Goal: Transaction & Acquisition: Purchase product/service

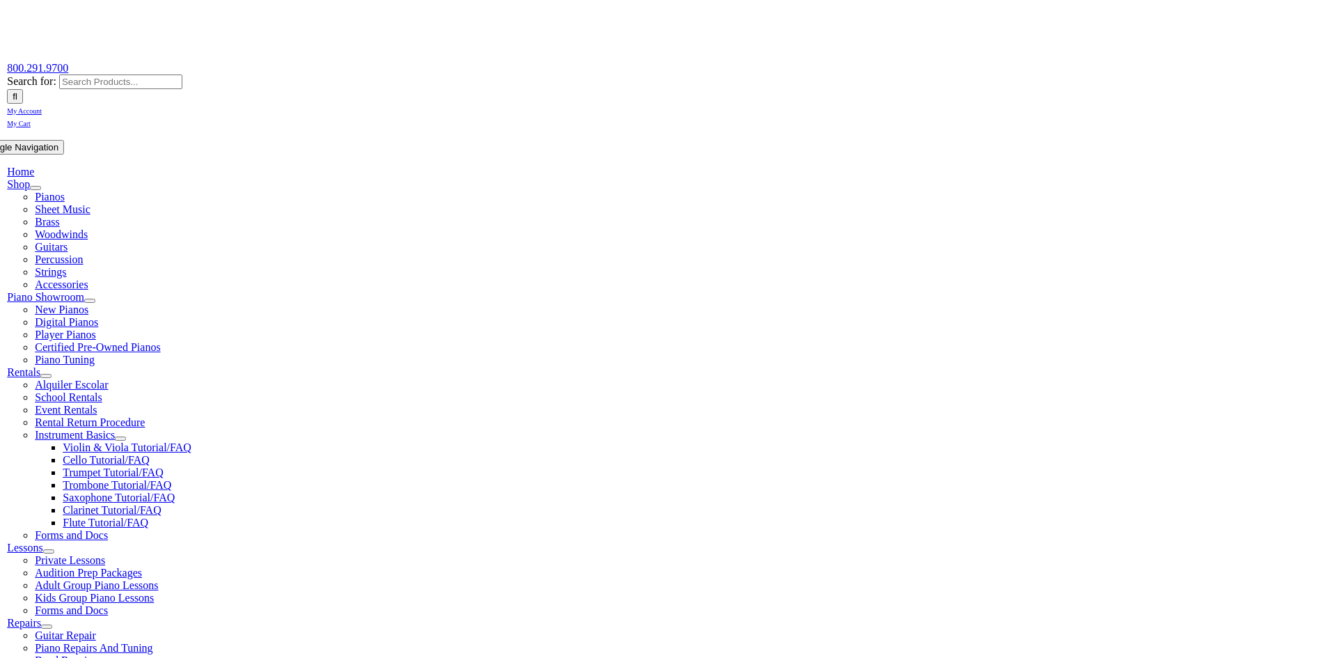
scroll to position [139, 0]
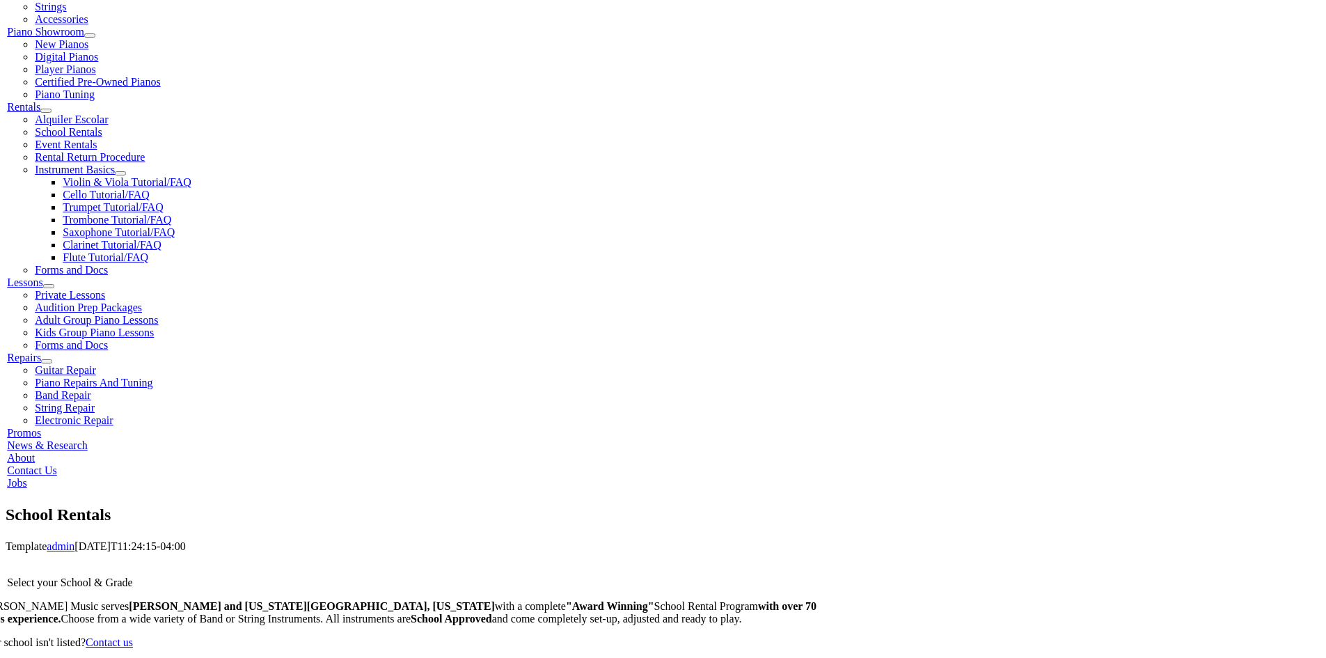
scroll to position [1855, 0]
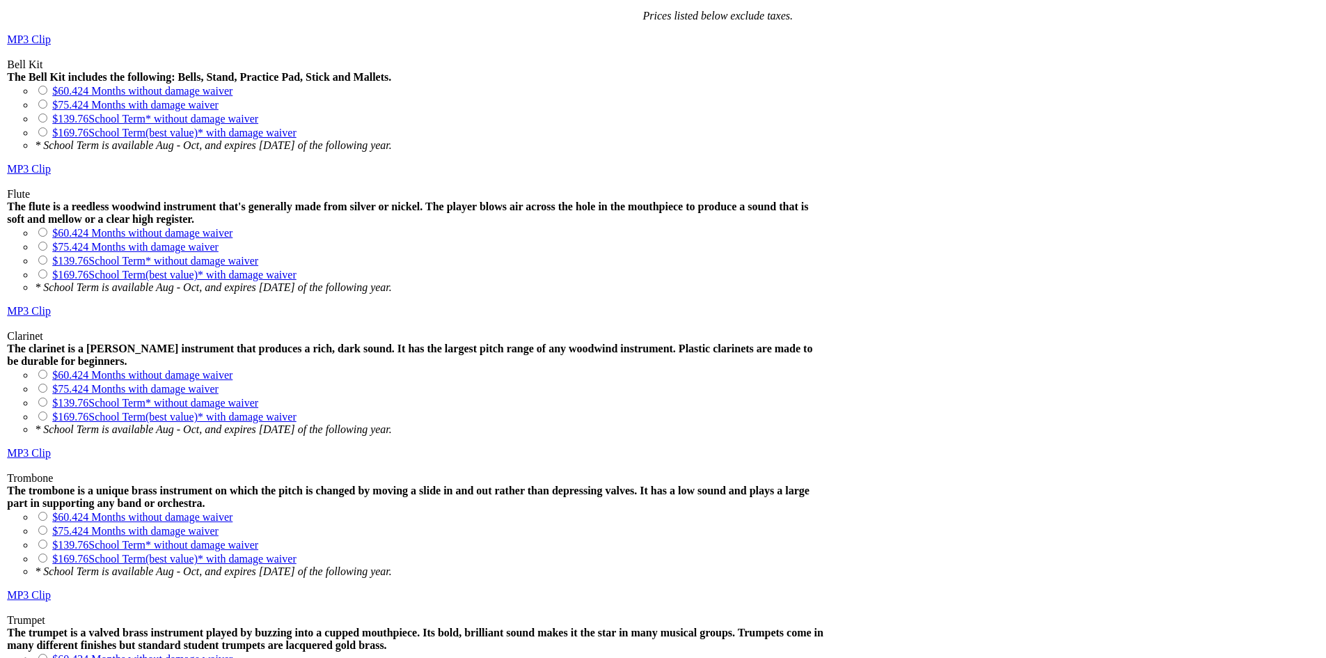
scroll to position [1323, 0]
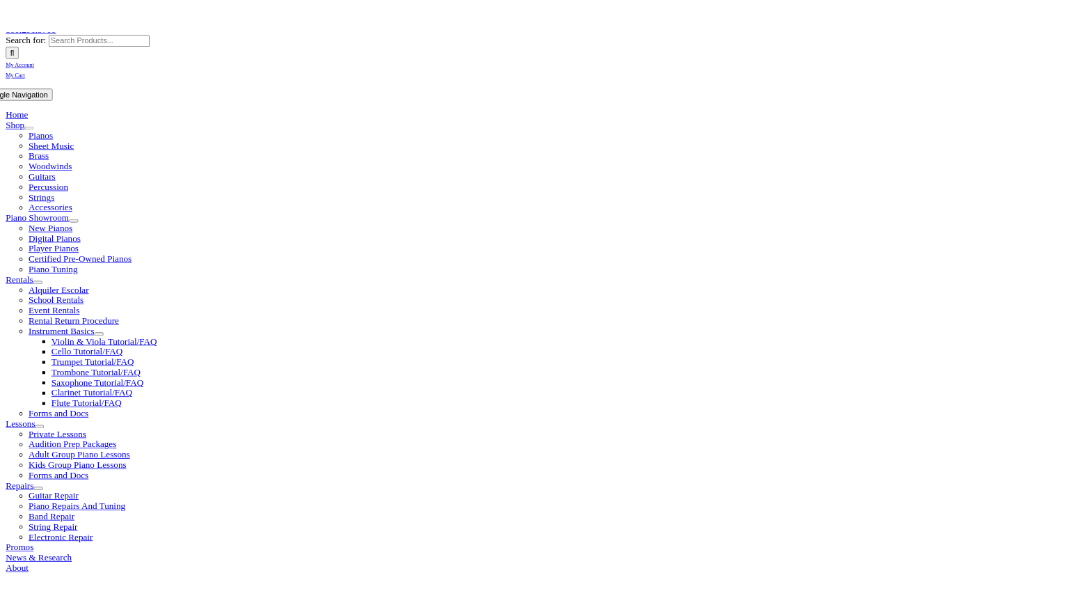
scroll to position [278, 0]
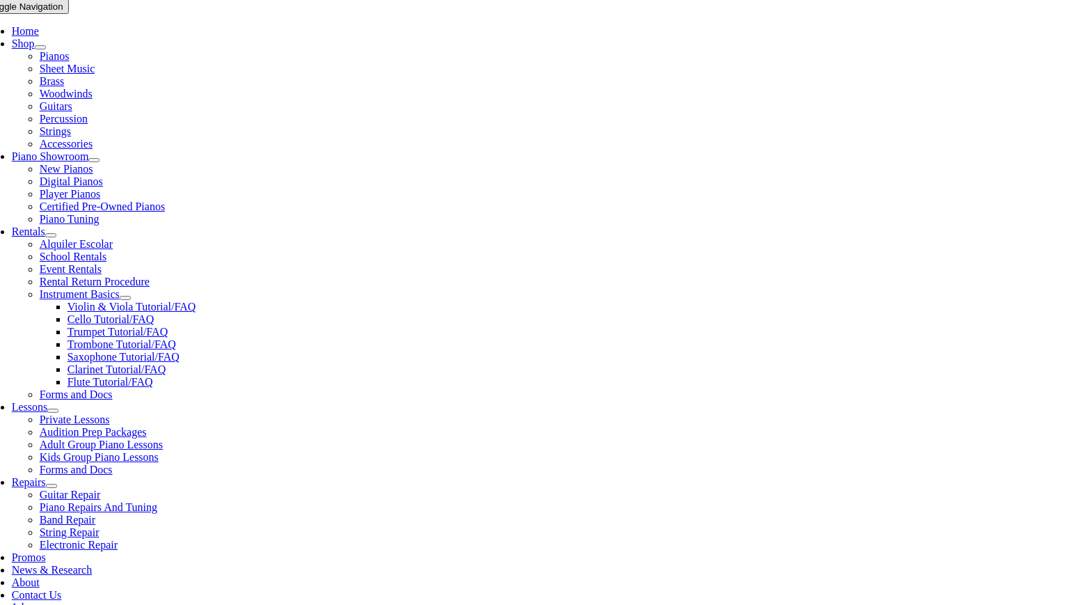
checkbox input"] "true"
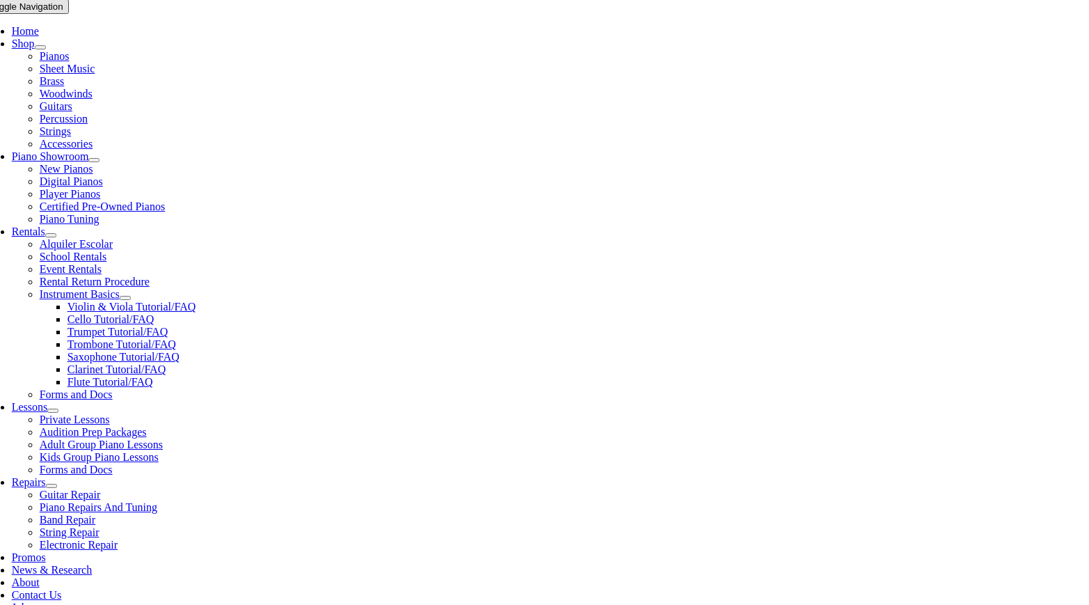
checkbox input"] "true"
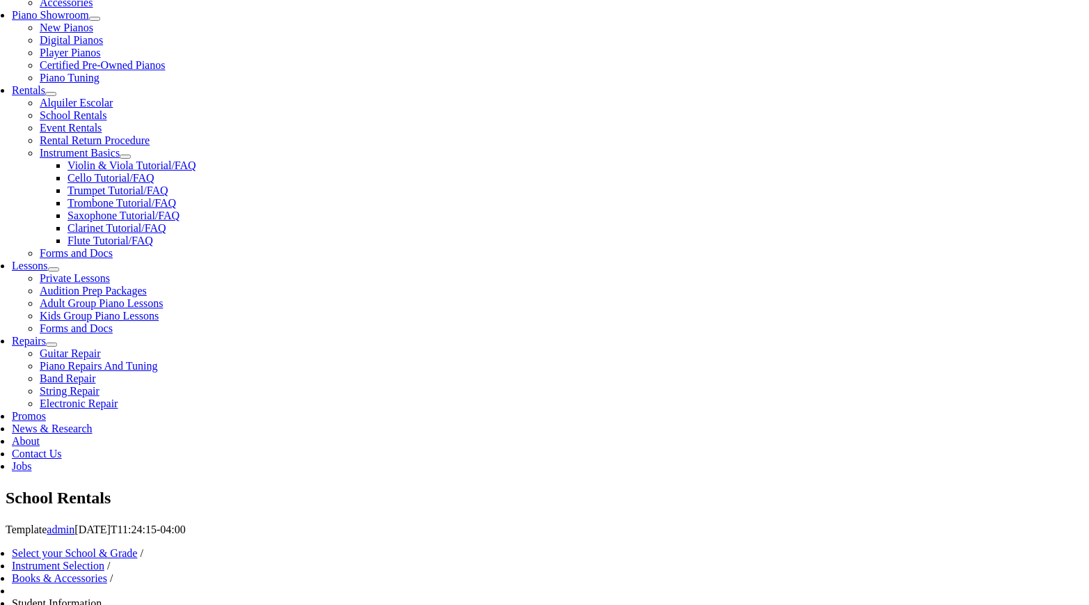
scroll to position [487, 0]
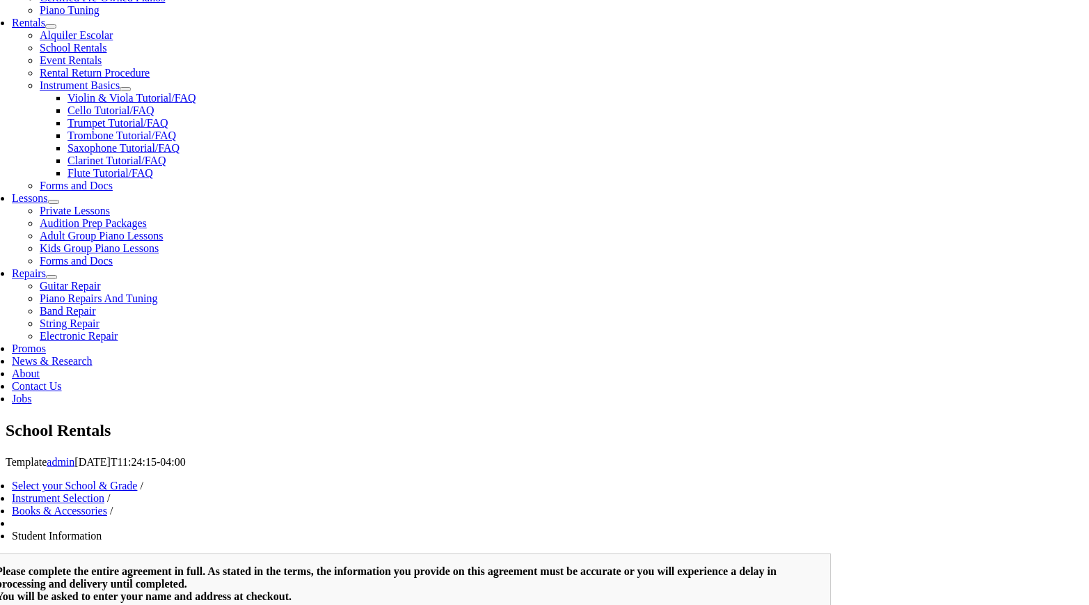
type input "1"
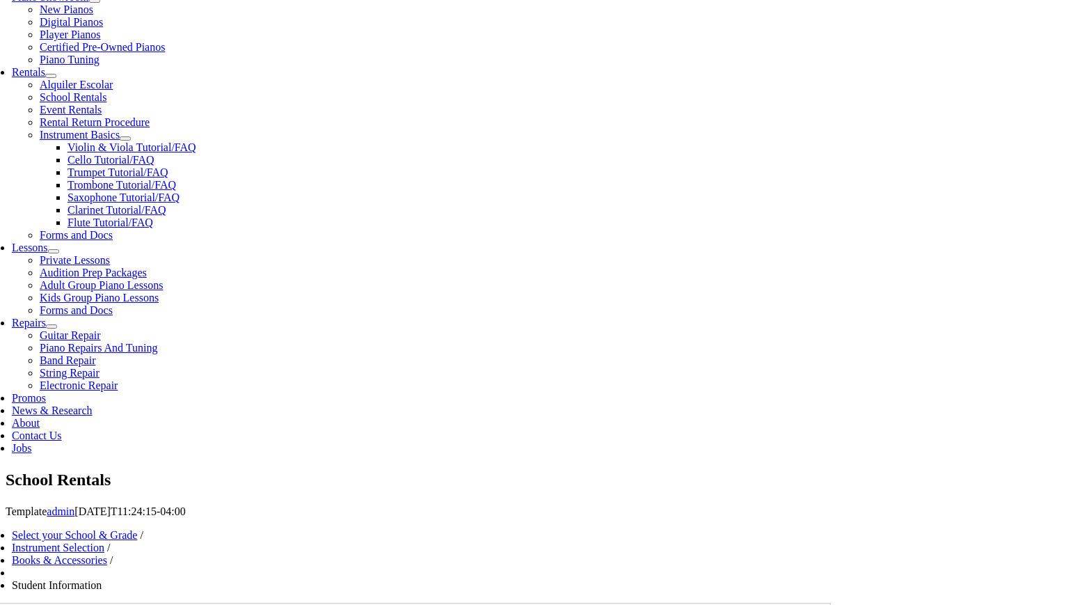
scroll to position [418, 0]
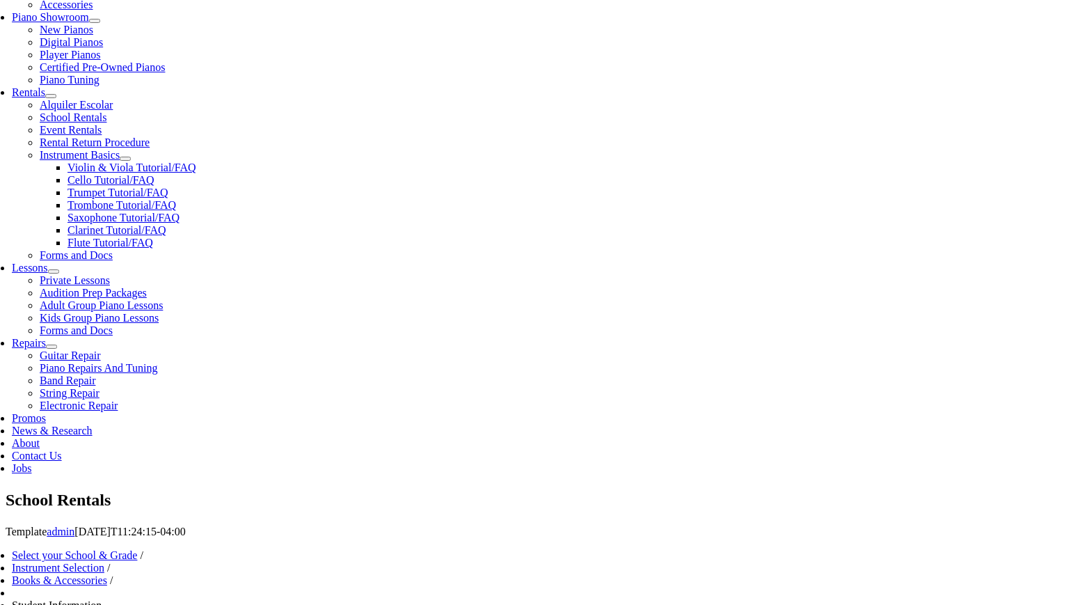
type input "Hank"
type input "Dunbar"
type input "Montco"
type input "610-937-8781"
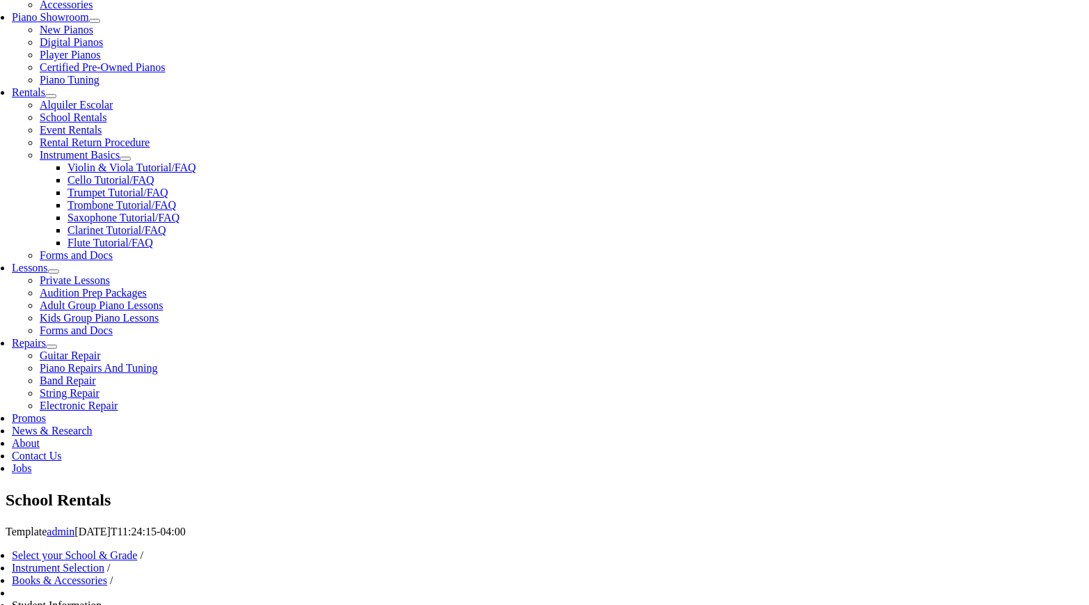
type input "Joe Dunbar"
type input "610-585-3040"
type input "CO-AX"
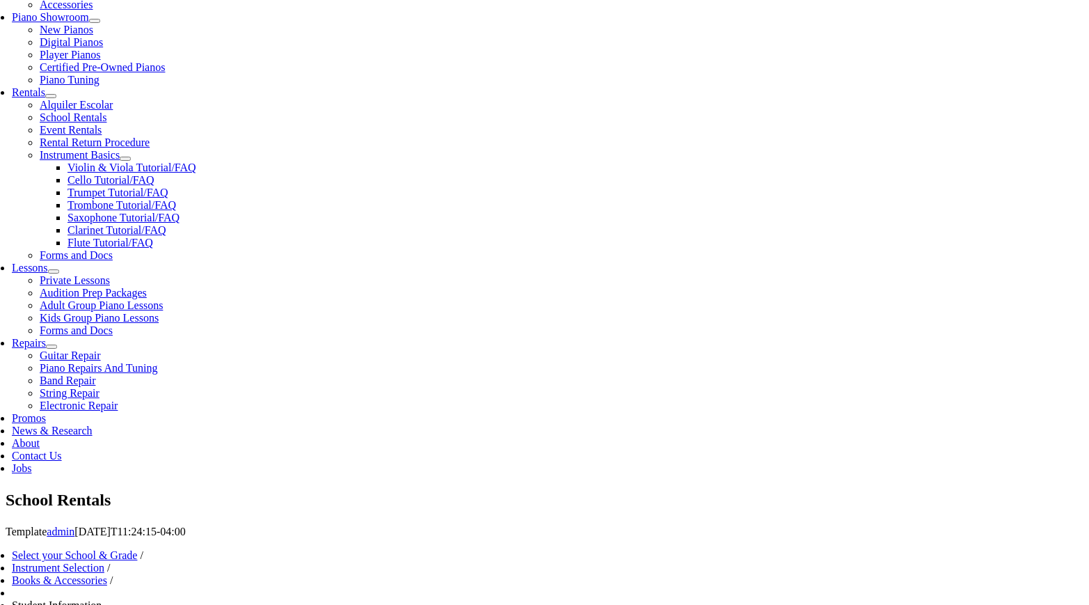
type input "28-284-204"
type input "09/22/1979"
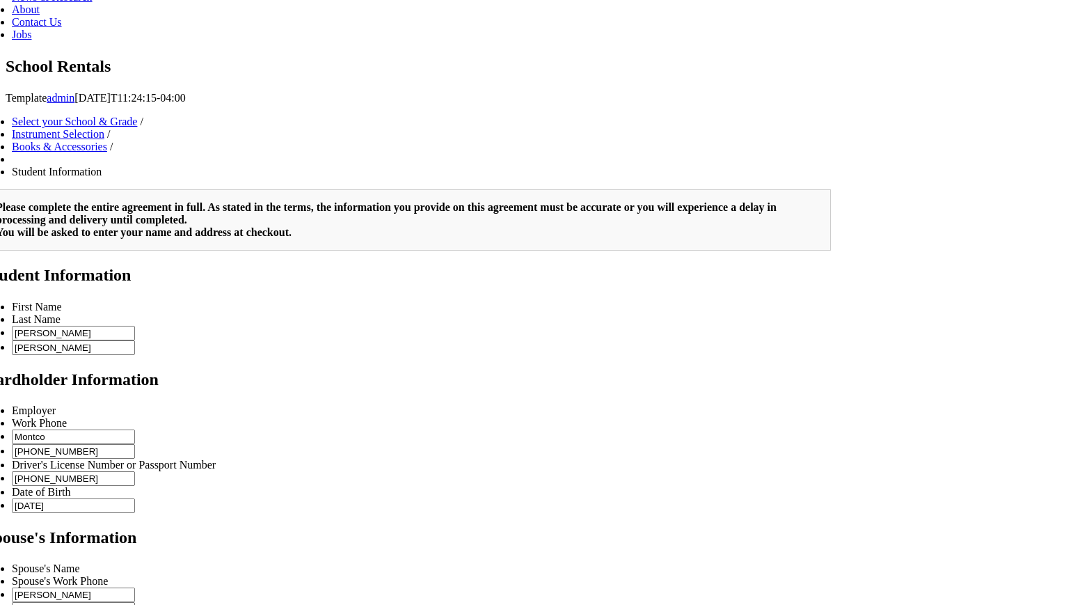
scroll to position [418, 0]
type input "2"
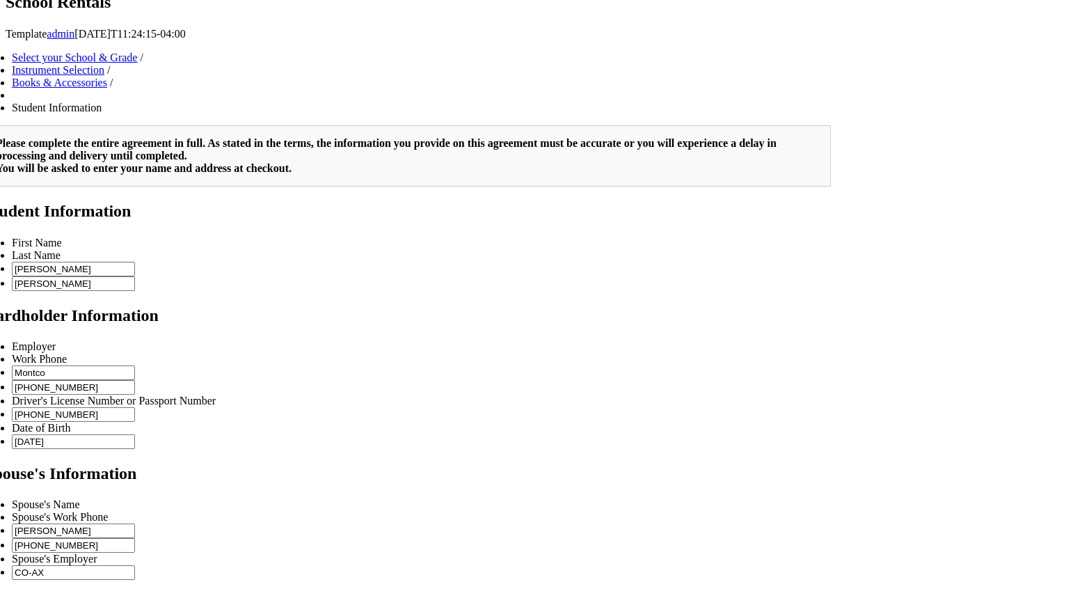
scroll to position [921, 0]
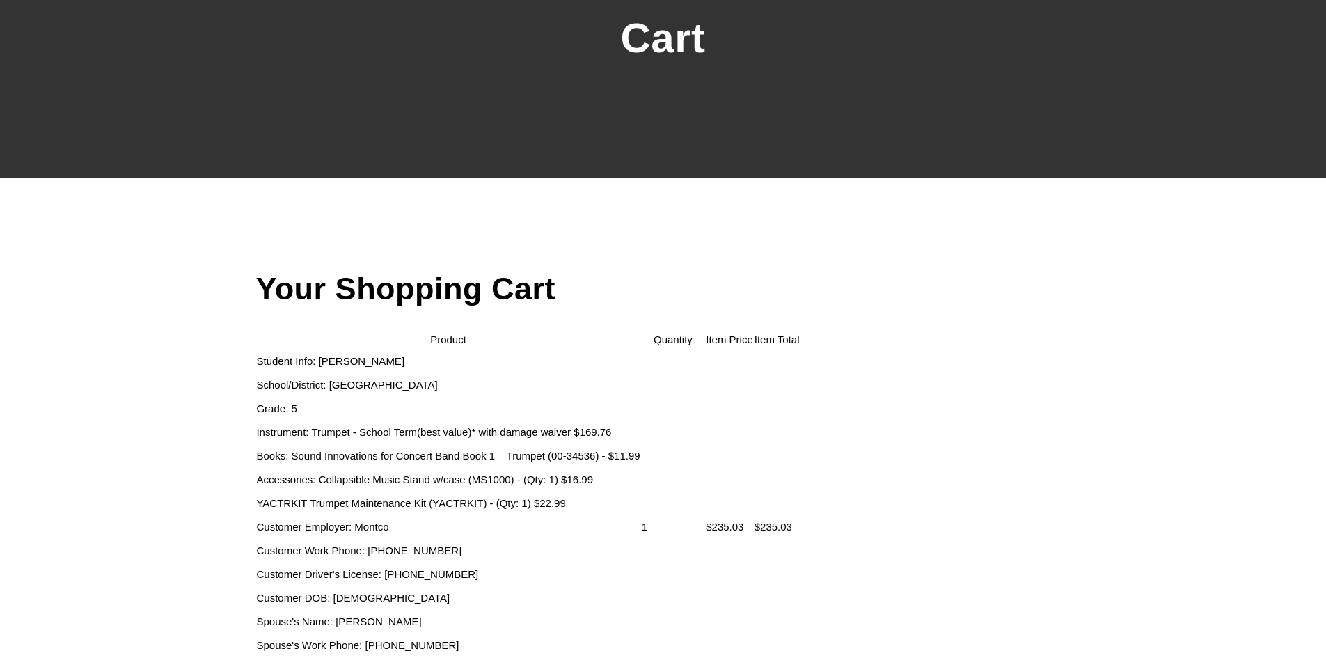
scroll to position [209, 0]
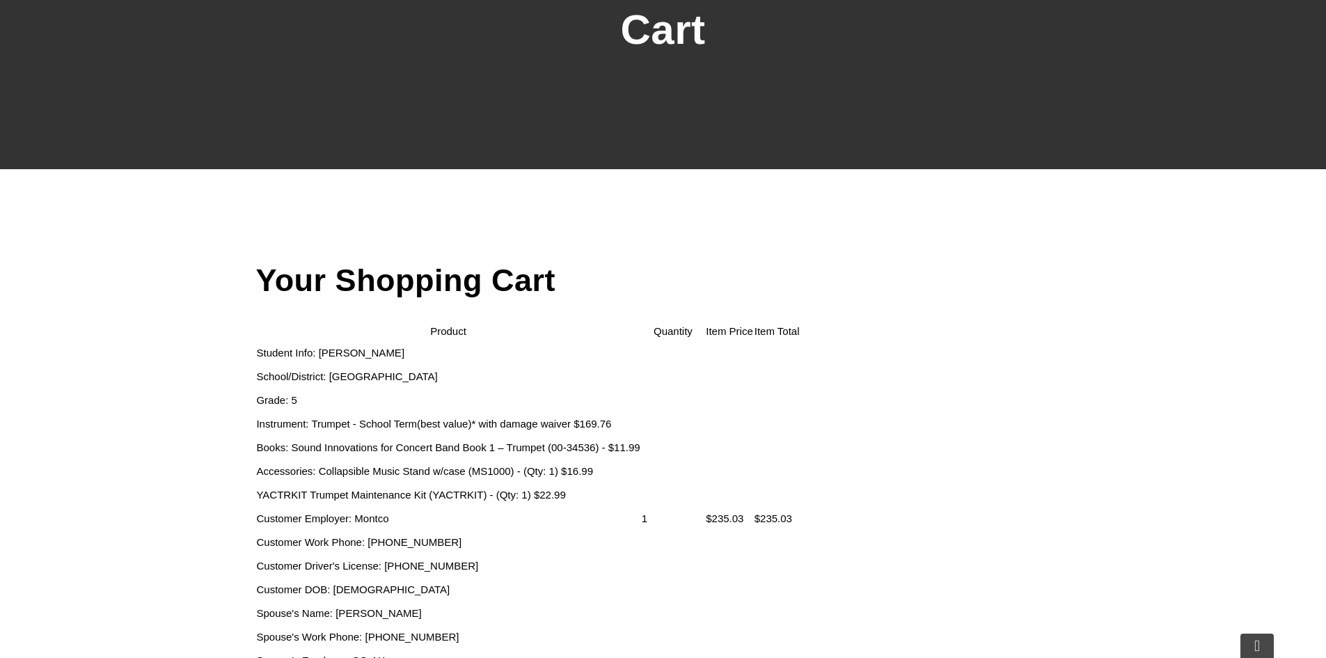
select select "PA"
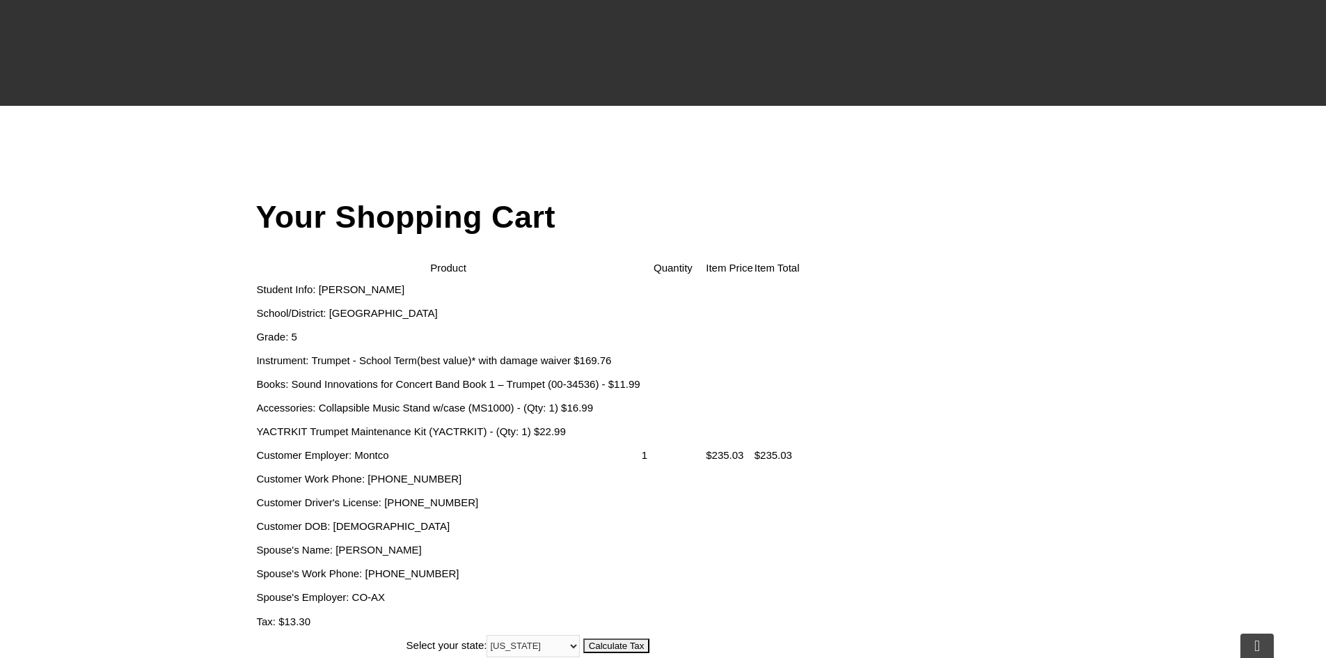
scroll to position [348, 0]
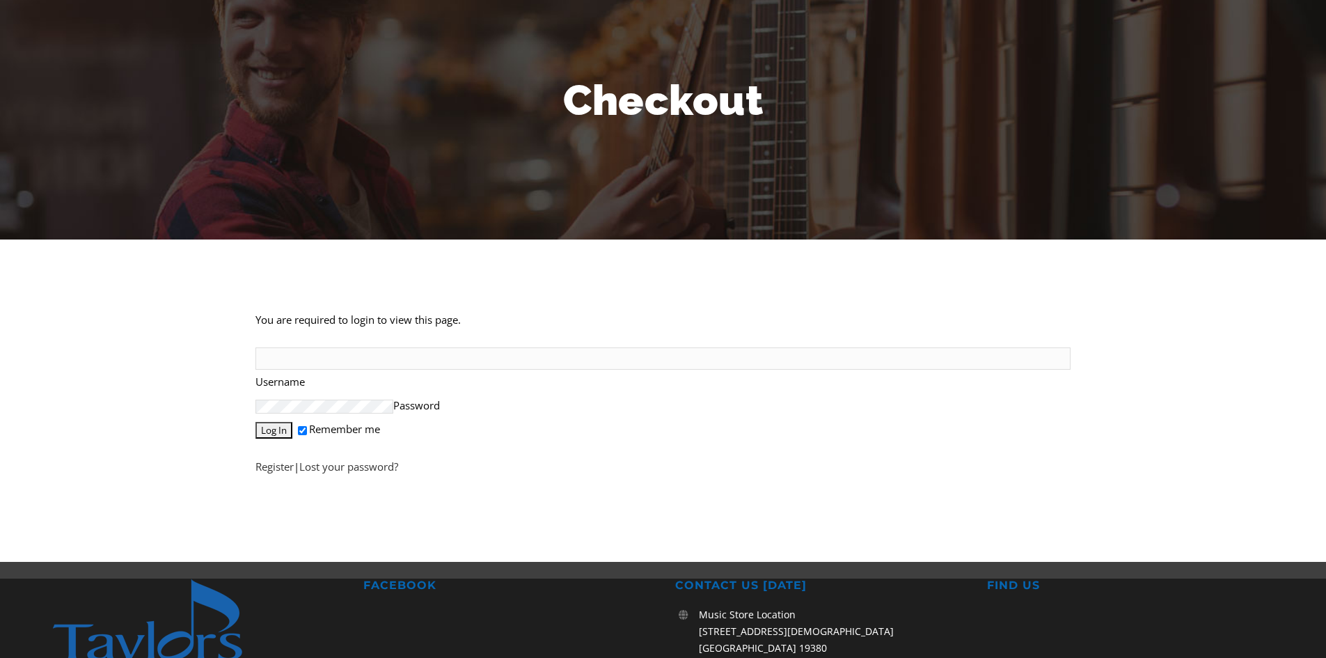
scroll to position [139, 0]
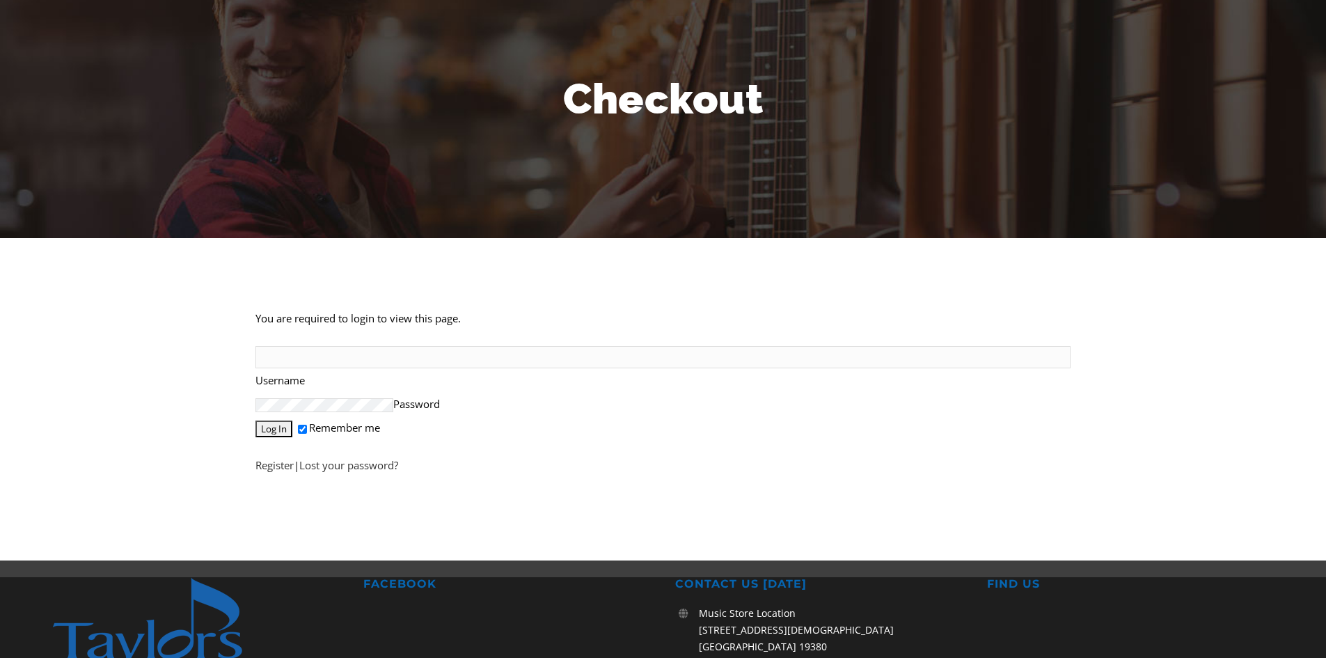
click at [366, 346] on input "Username" at bounding box center [662, 357] width 815 height 22
type input "kdunbar"
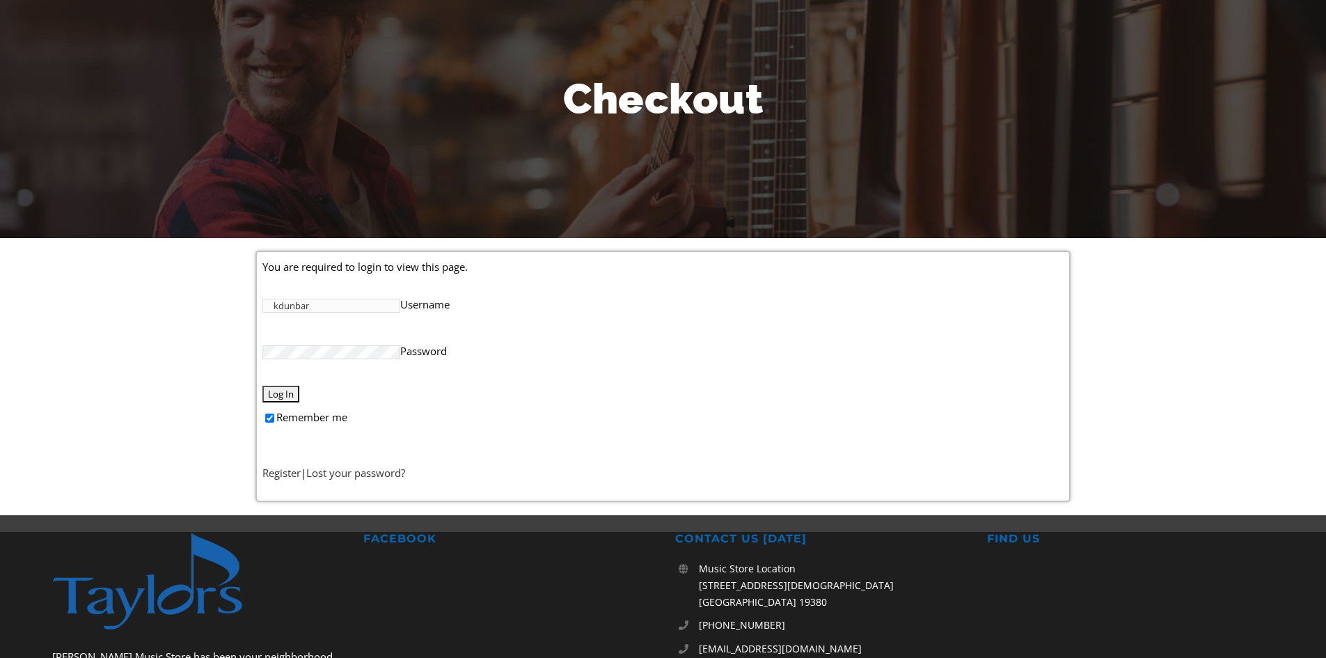
click at [277, 393] on input "Log In" at bounding box center [280, 394] width 37 height 17
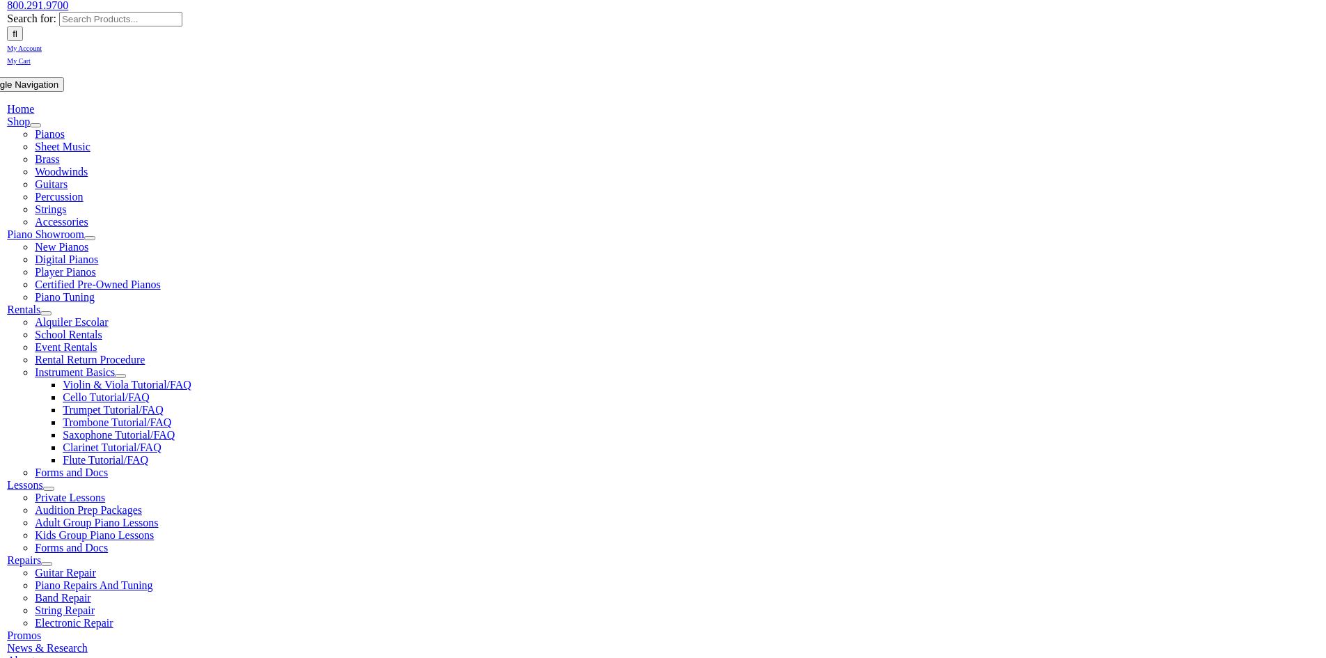
scroll to position [209, 0]
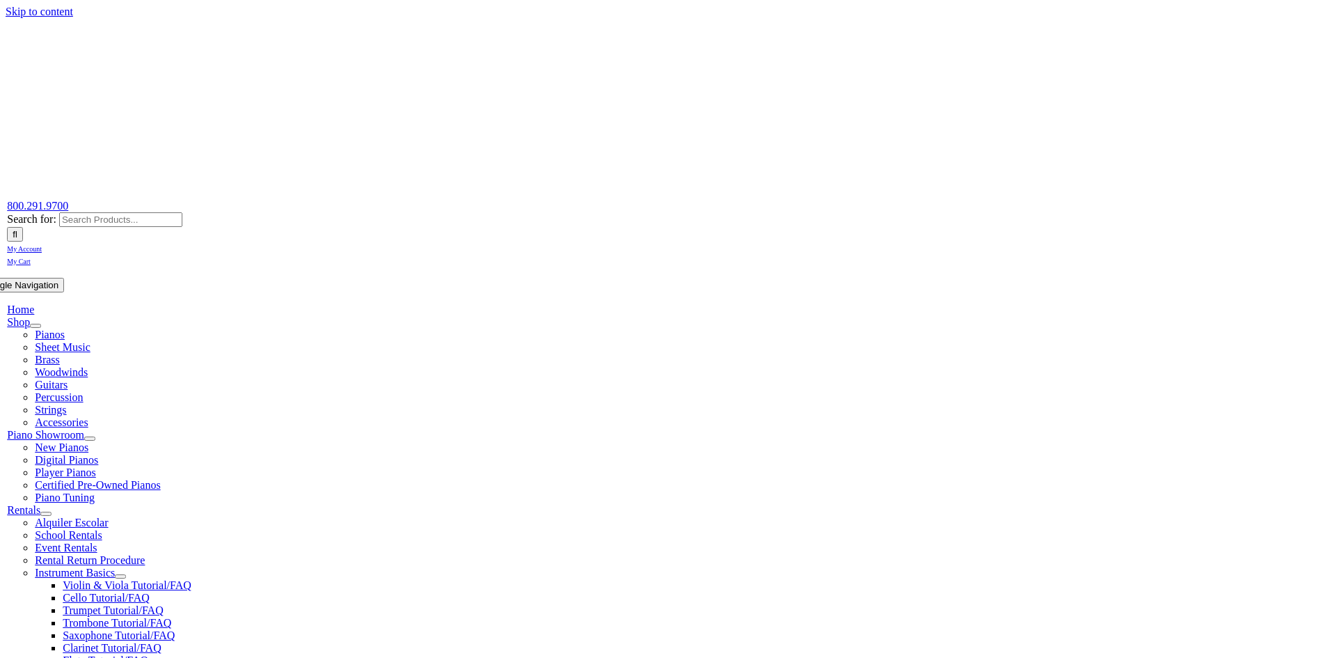
select select "PA"
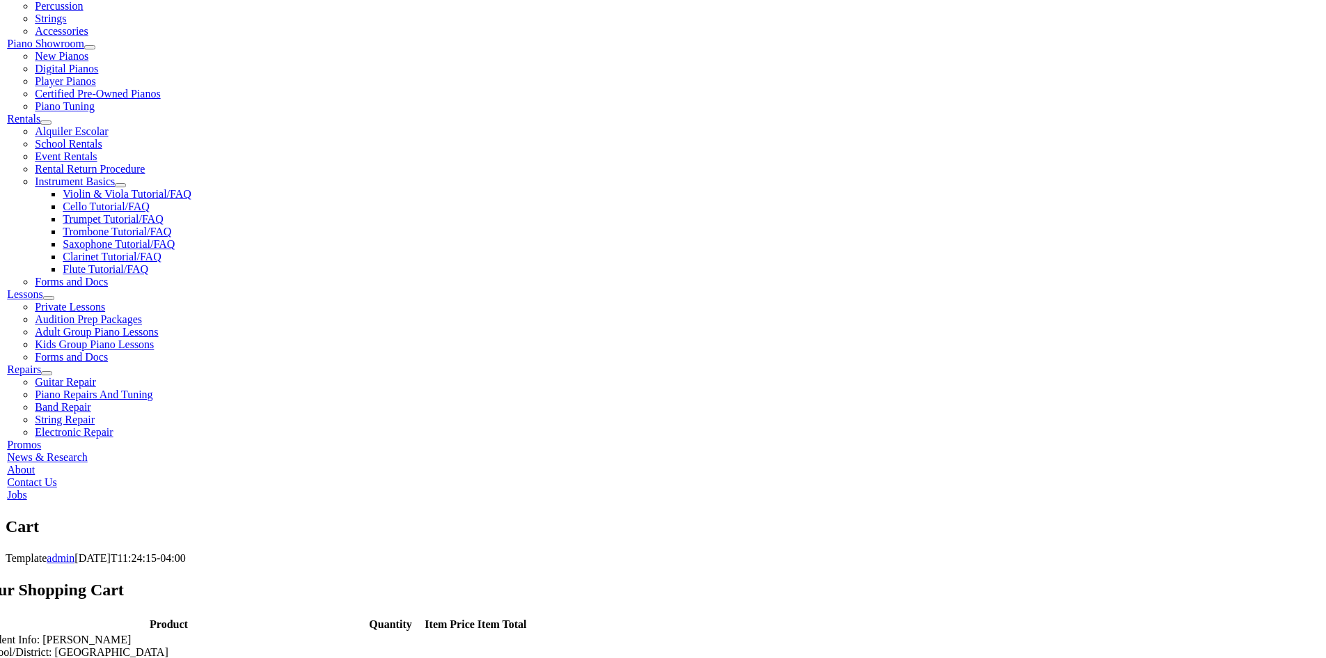
scroll to position [418, 0]
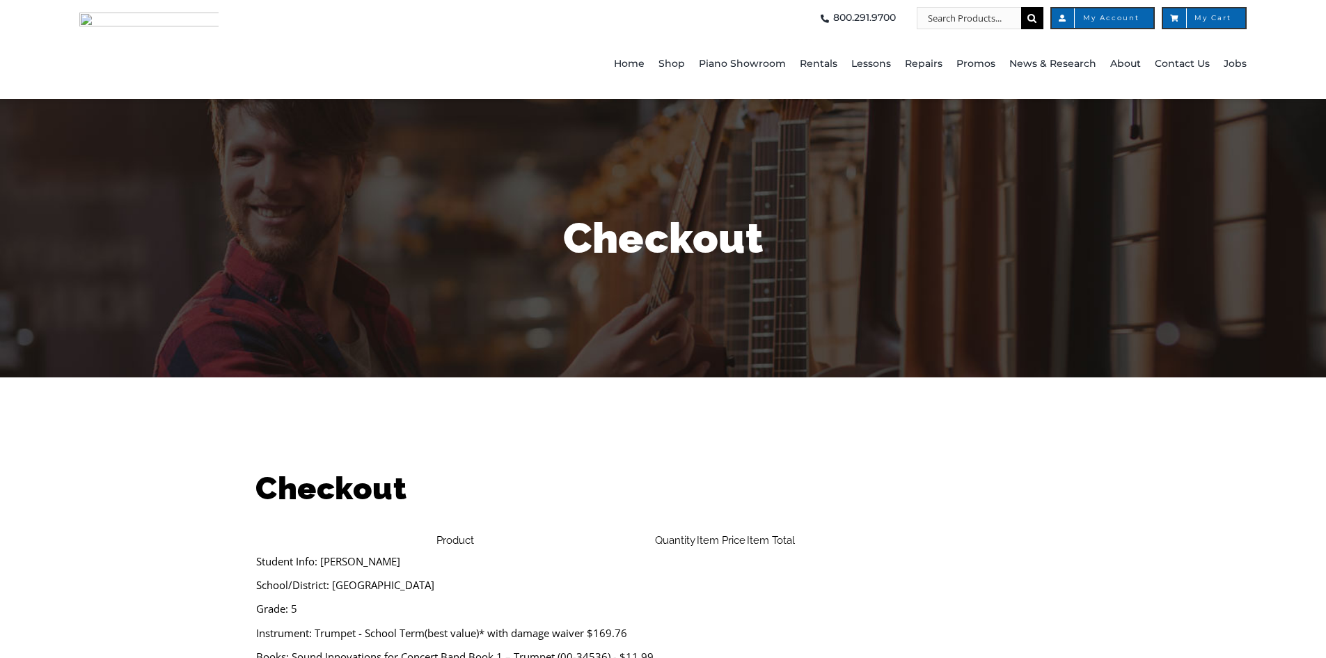
select select
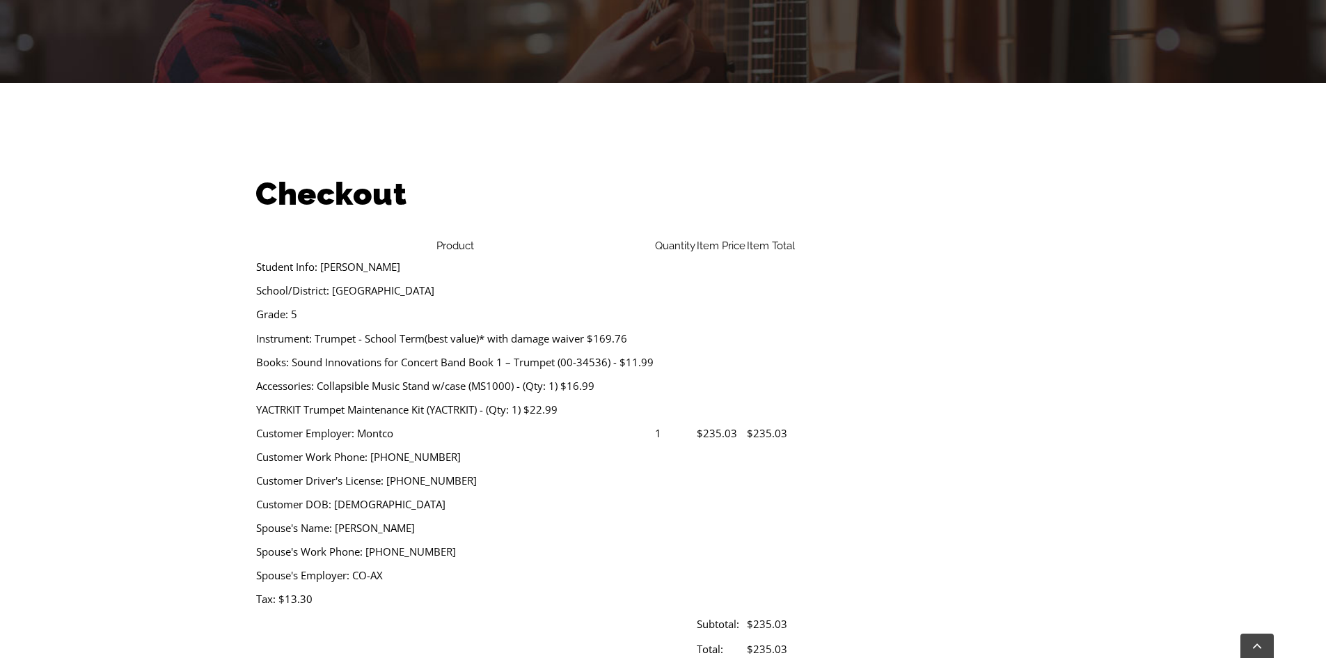
scroll to position [487, 0]
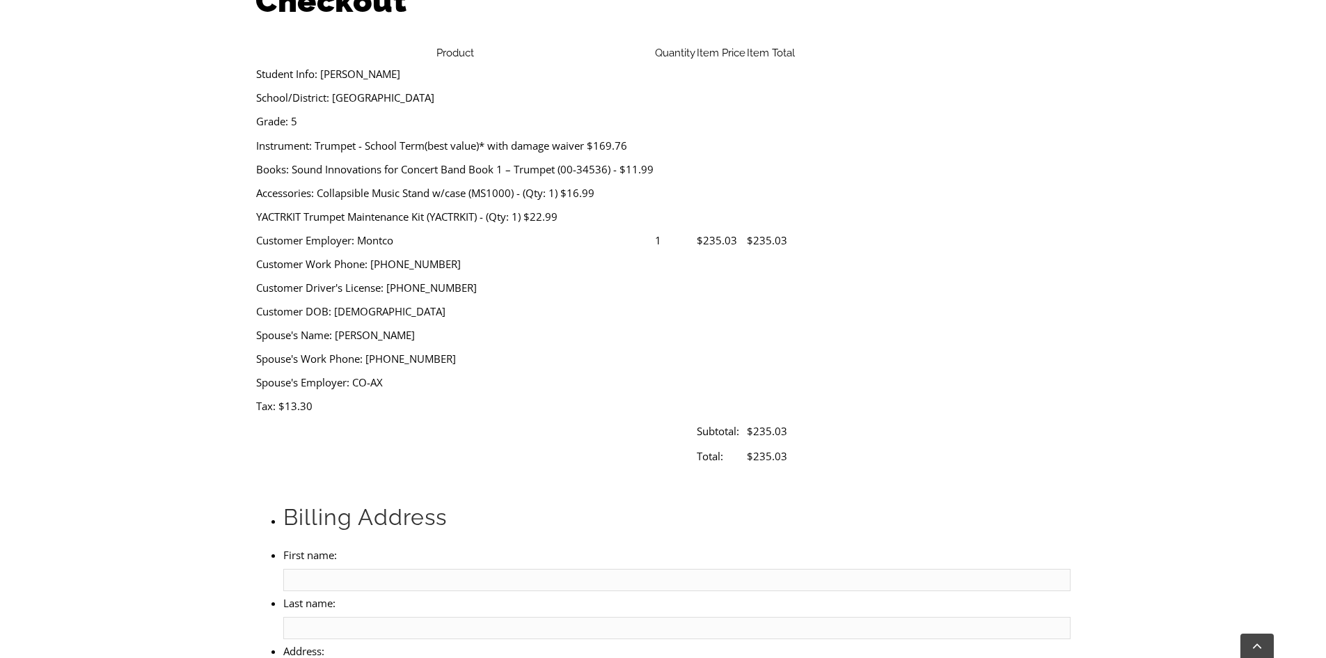
click at [385, 569] on input "First name:" at bounding box center [676, 580] width 787 height 22
type input "e"
type input "[PERSON_NAME]"
type input "2920 Pheasant Run"
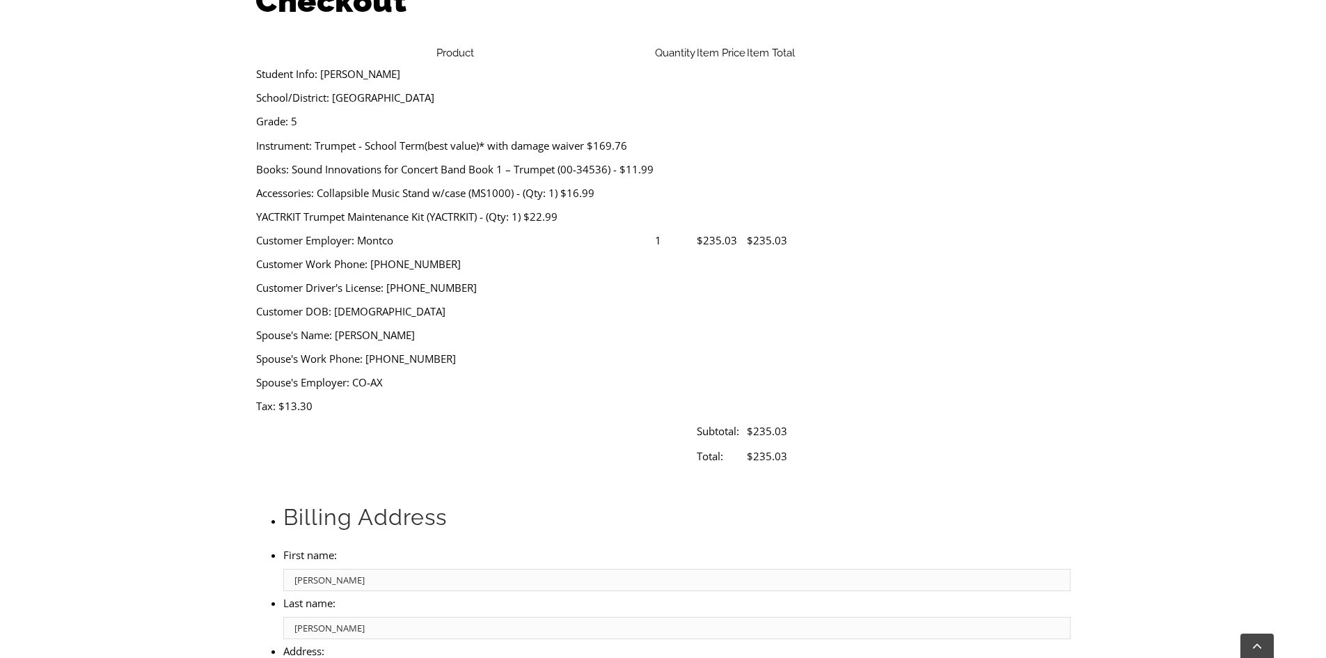
type input "[GEOGRAPHIC_DATA]"
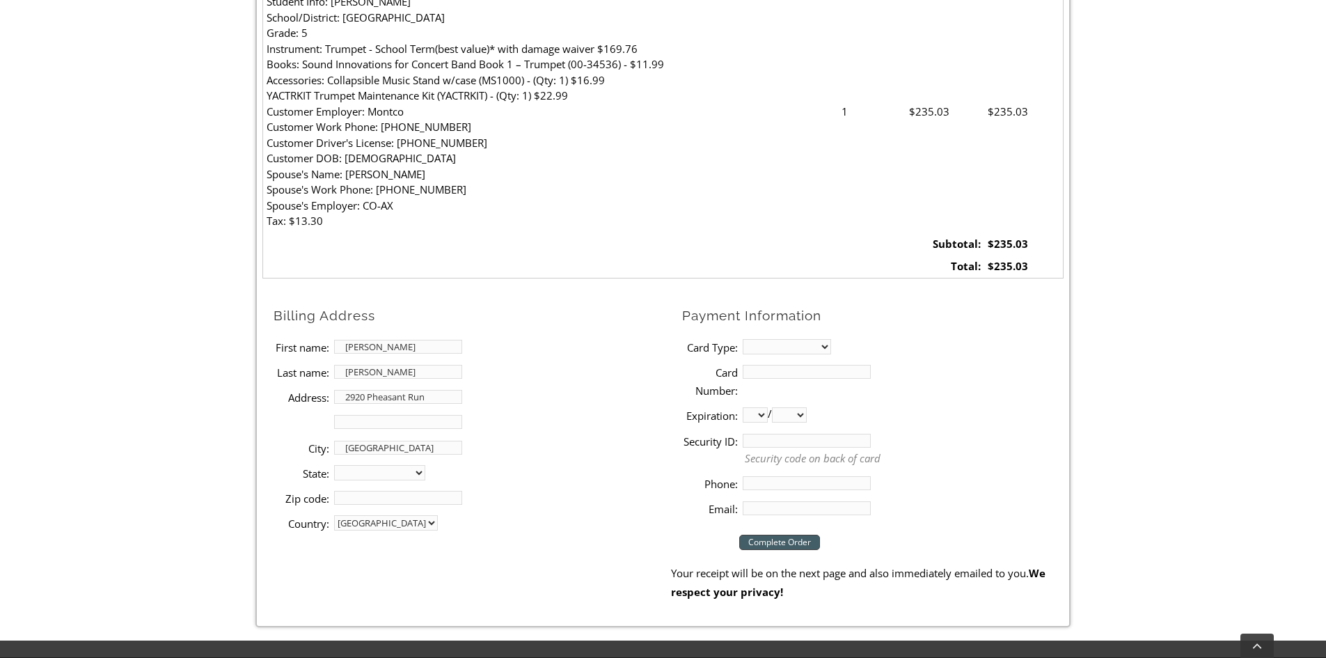
select select "PA"
type input "19403"
click at [831, 349] on select "MasterCard Visa American Express Discover" at bounding box center [787, 346] width 88 height 15
select select "visa"
click at [743, 339] on select "MasterCard Visa American Express Discover" at bounding box center [787, 346] width 88 height 15
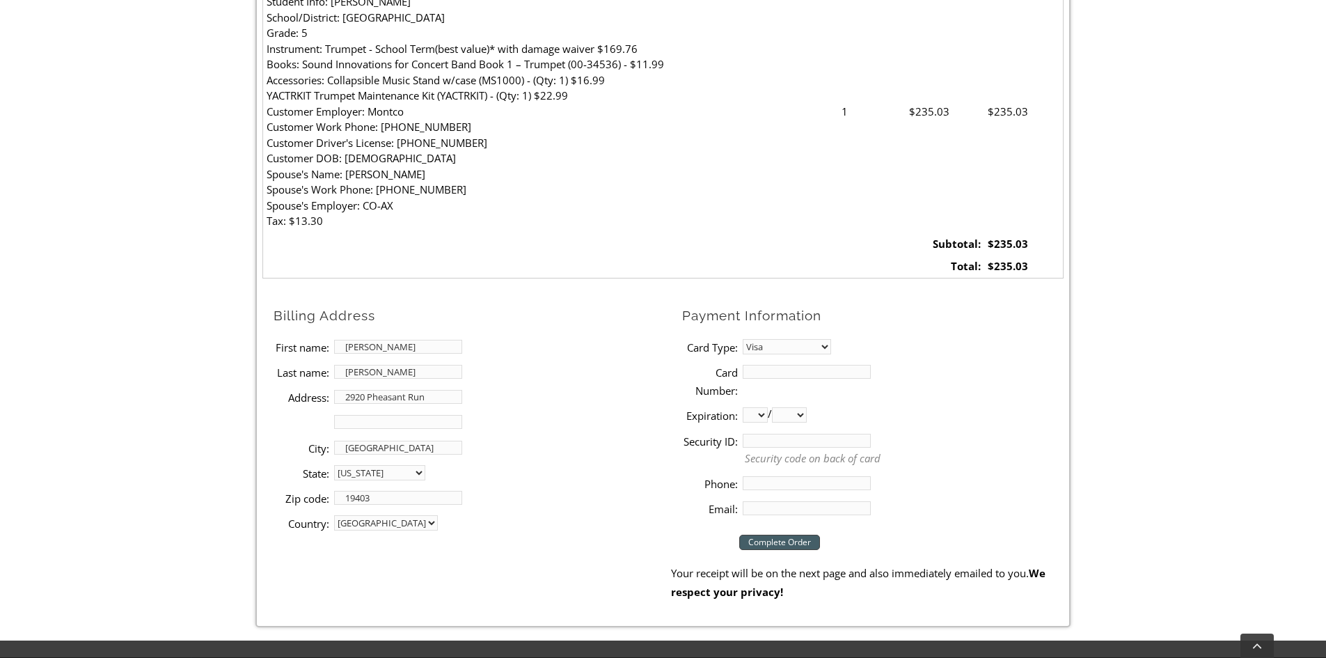
click at [782, 369] on input "Card Number:" at bounding box center [807, 372] width 128 height 14
type input "[CREDIT_CARD_NUMBER]"
click at [761, 415] on select "01 02 03 04 05 06 07 08 09 10 11 12" at bounding box center [755, 414] width 25 height 15
select select "02"
click at [743, 407] on select "01 02 03 04 05 06 07 08 09 10 11 12" at bounding box center [755, 414] width 25 height 15
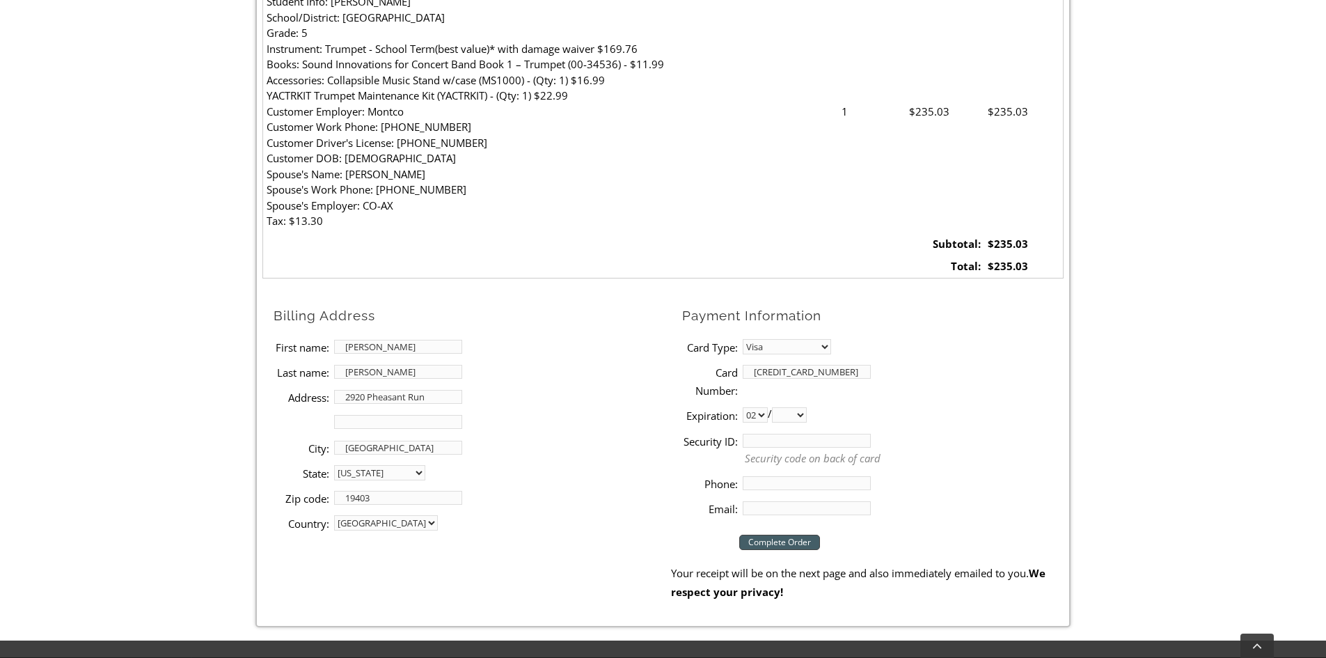
click at [807, 418] on select "2025 2026 2027 2028 2029 2030 2031 2032 2033 2034 2035 2036 2037" at bounding box center [789, 414] width 35 height 15
select select "2026"
click at [778, 407] on select "2025 2026 2027 2028 2029 2030 2031 2032 2033 2034 2035 2036 2037" at bounding box center [789, 414] width 35 height 15
click at [765, 439] on input "Security ID:" at bounding box center [807, 441] width 128 height 14
type input "420"
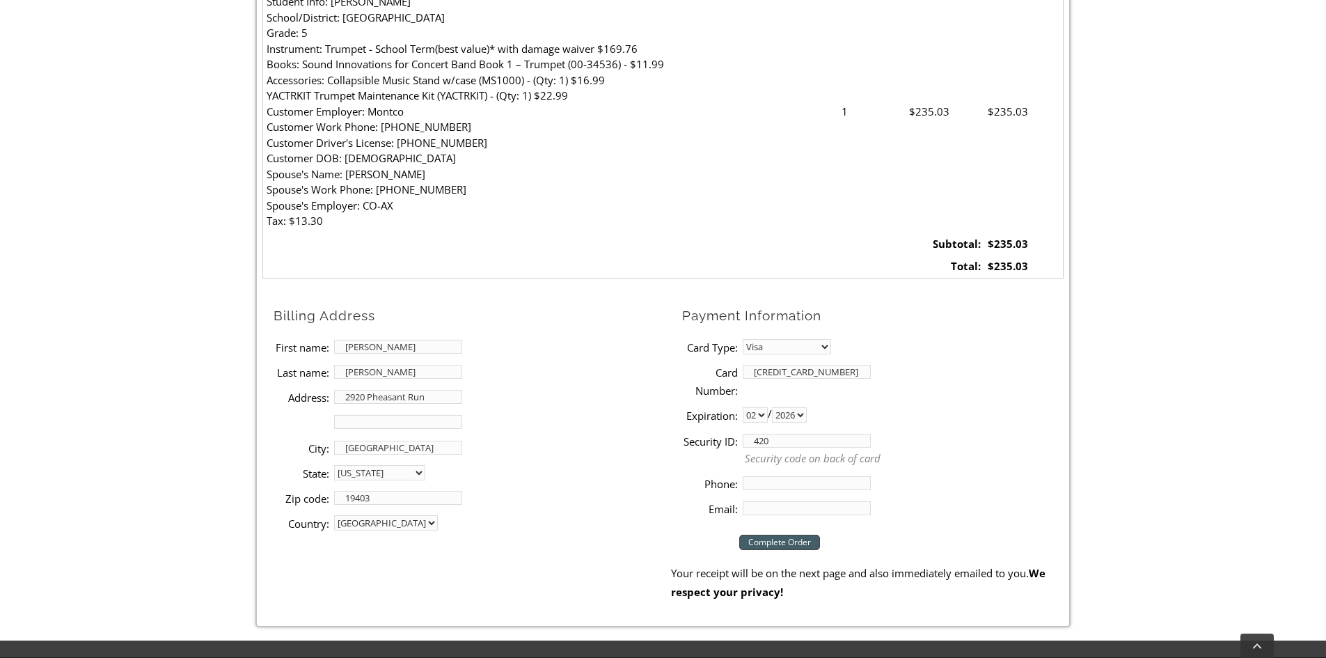
click at [963, 485] on li "Phone:" at bounding box center [872, 483] width 381 height 25
click at [788, 482] on input "Phone:" at bounding box center [807, 483] width 128 height 14
type input "6109378781"
click at [779, 512] on input "Email:" at bounding box center [807, 508] width 128 height 14
type input "[EMAIL_ADDRESS][DOMAIN_NAME]"
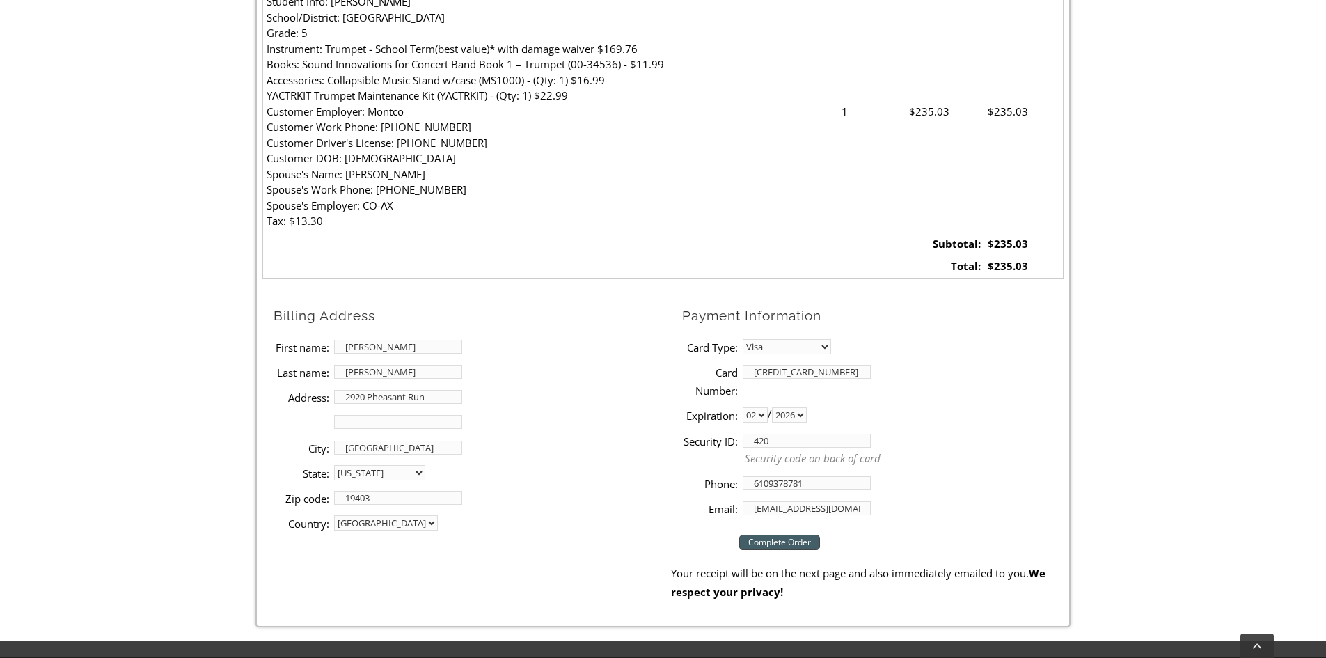
click at [789, 544] on input "Complete Order" at bounding box center [779, 542] width 81 height 15
